Goal: Task Accomplishment & Management: Use online tool/utility

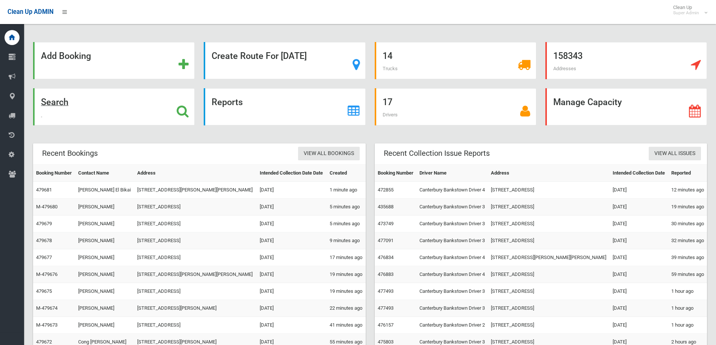
click at [186, 111] on icon at bounding box center [183, 111] width 12 height 13
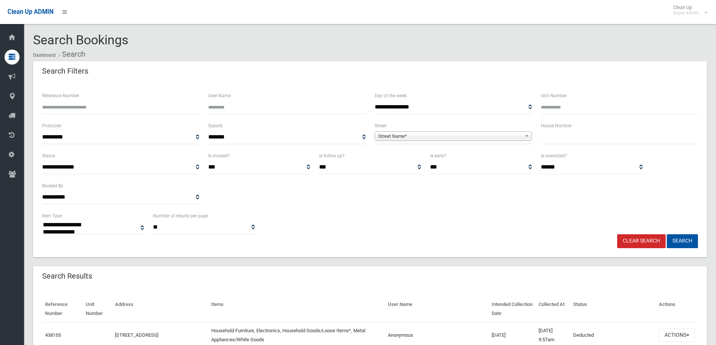
select select
click at [557, 141] on input "text" at bounding box center [619, 137] width 157 height 14
type input "***"
click at [445, 134] on span "Street Name*" at bounding box center [450, 136] width 144 height 9
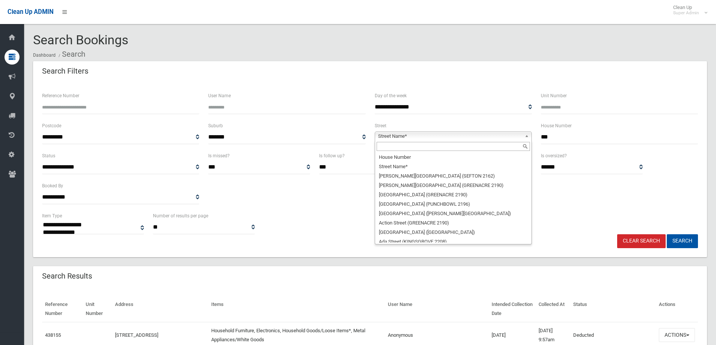
click at [416, 147] on input "text" at bounding box center [453, 146] width 153 height 9
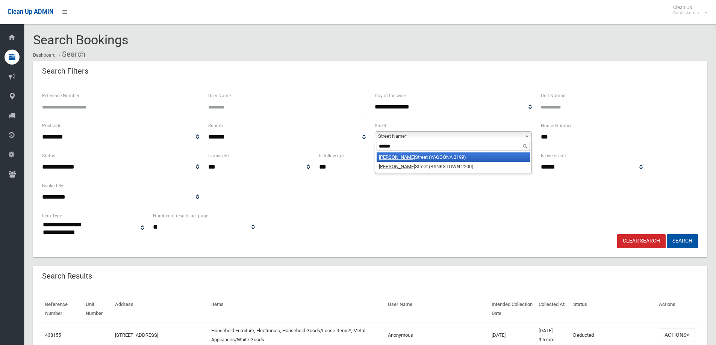
type input "******"
click at [425, 159] on li "Dutton Street (YAGOONA 2199)" at bounding box center [453, 157] width 153 height 9
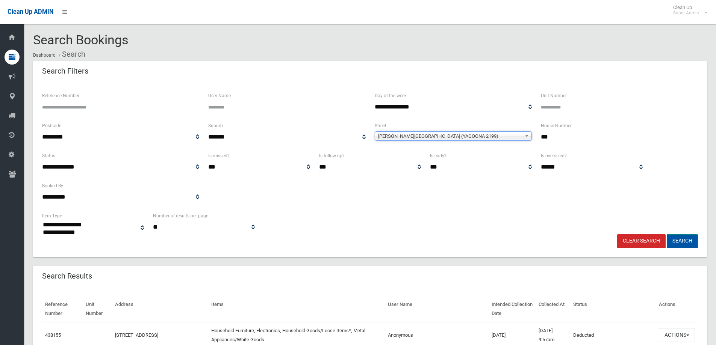
click at [682, 242] on button "Search" at bounding box center [682, 241] width 31 height 14
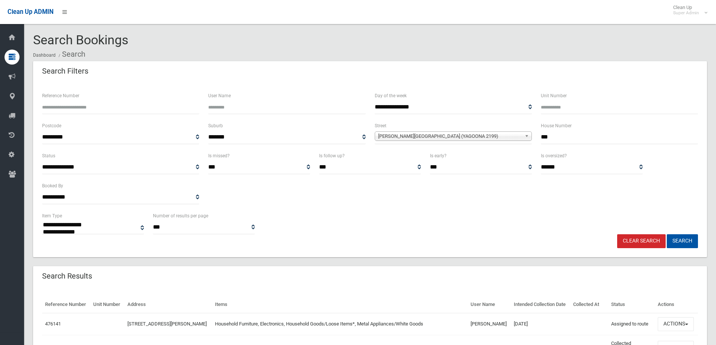
select select
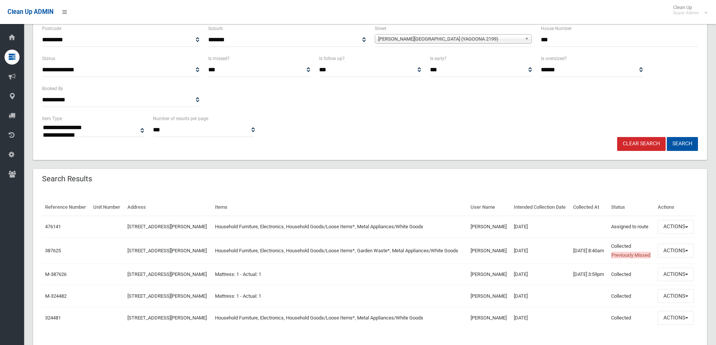
scroll to position [152, 0]
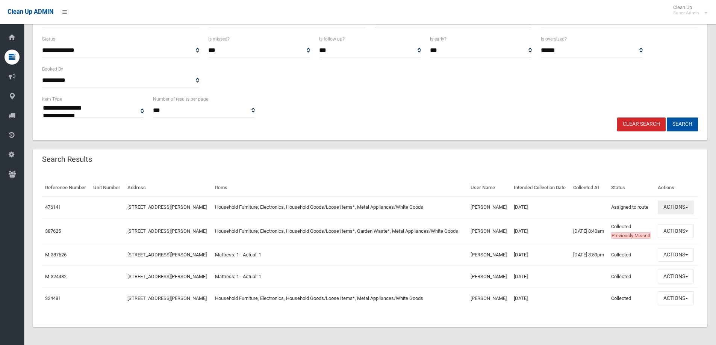
click at [665, 201] on button "Actions" at bounding box center [676, 208] width 36 height 14
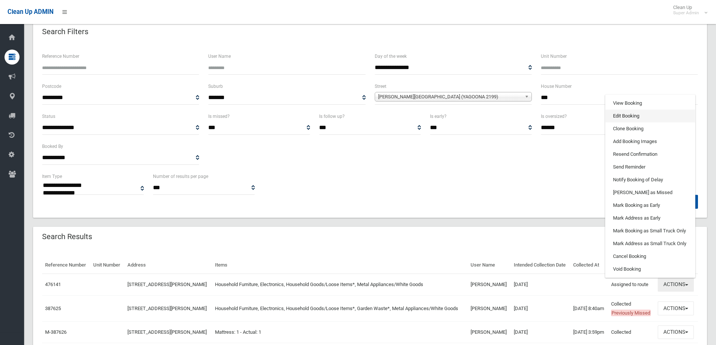
scroll to position [39, 0]
click at [623, 110] on link "View Booking" at bounding box center [649, 103] width 89 height 13
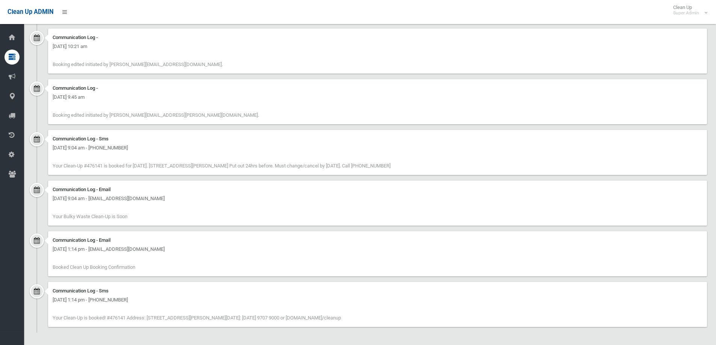
scroll to position [607, 0]
drag, startPoint x: 239, startPoint y: 174, endPoint x: 180, endPoint y: 156, distance: 60.9
click at [180, 156] on div "Communication Log - Sms Wednesday 13th August 2025 - 9:04 am - +61434000822 You…" at bounding box center [377, 151] width 659 height 45
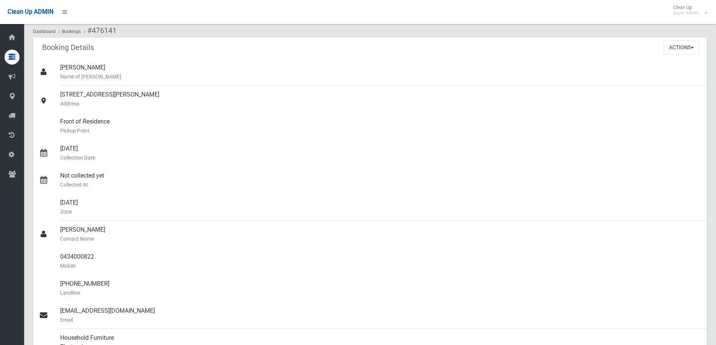
scroll to position [0, 0]
